Goal: Navigation & Orientation: Find specific page/section

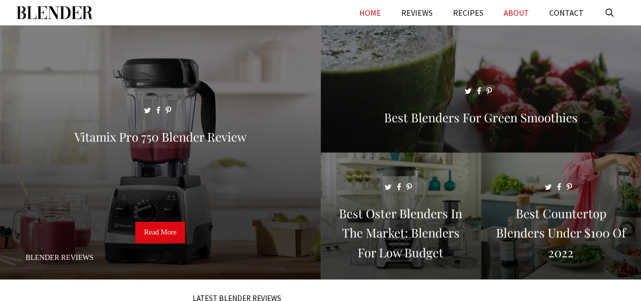
click at [530, 10] on link "ABOUT" at bounding box center [517, 12] width 46 height 25
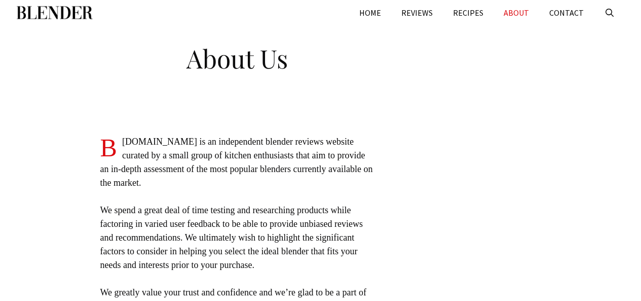
click at [299, 53] on h1 "About Us" at bounding box center [237, 55] width 426 height 41
click at [561, 13] on link "CONTACT" at bounding box center [566, 12] width 55 height 25
